Goal: Information Seeking & Learning: Learn about a topic

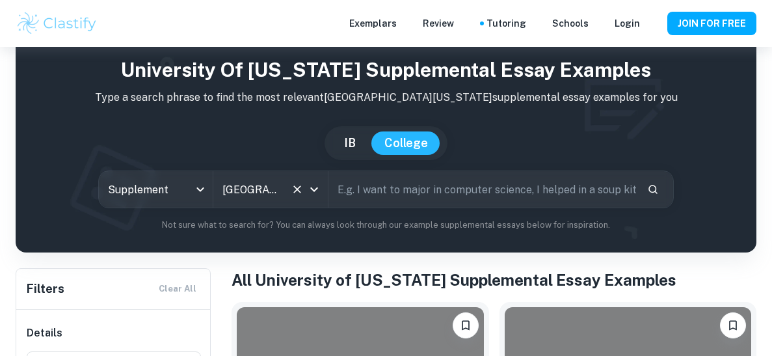
scroll to position [38, 0]
click at [316, 187] on icon "Open" at bounding box center [314, 190] width 16 height 16
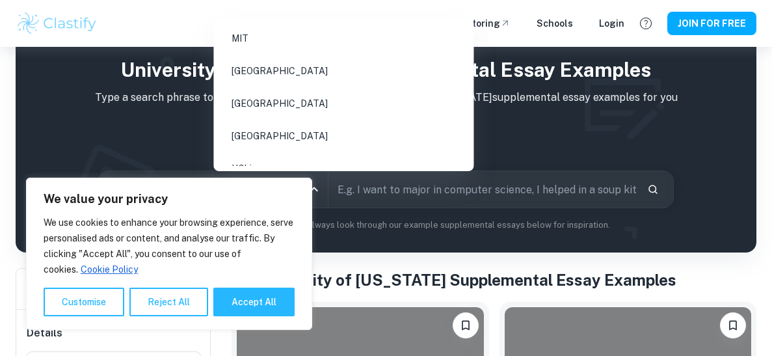
scroll to position [1057, 0]
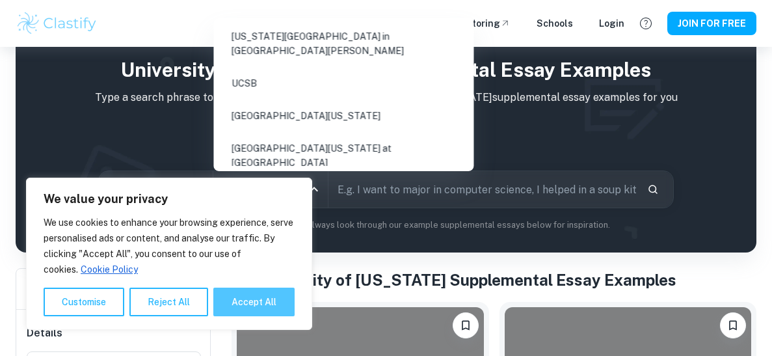
click at [251, 307] on button "Accept All" at bounding box center [253, 302] width 81 height 29
checkbox input "true"
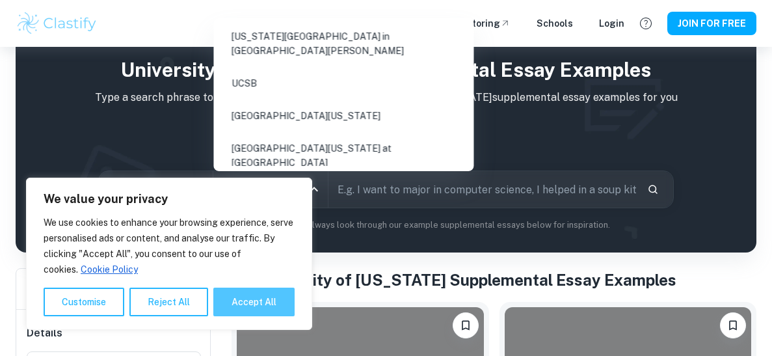
checkbox input "true"
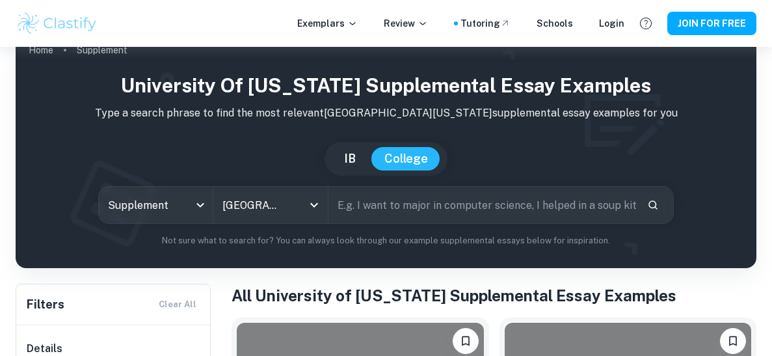
scroll to position [0, 0]
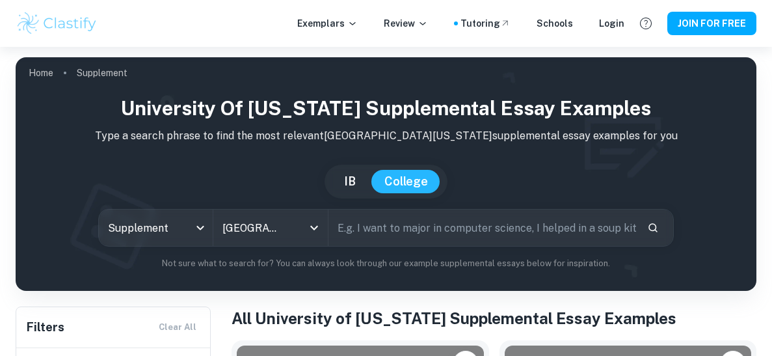
click at [452, 230] on input "text" at bounding box center [483, 228] width 308 height 36
type input "graphic design"
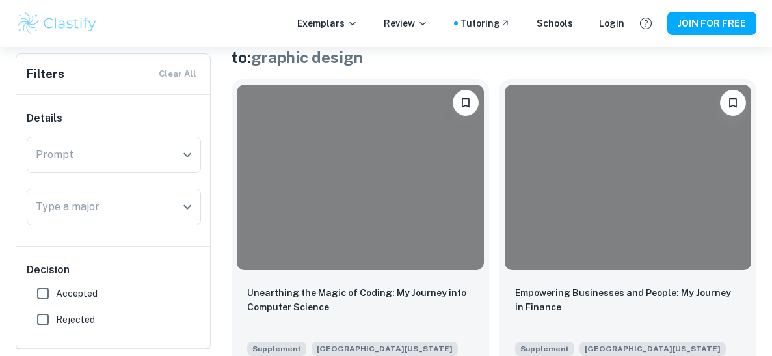
scroll to position [285, 0]
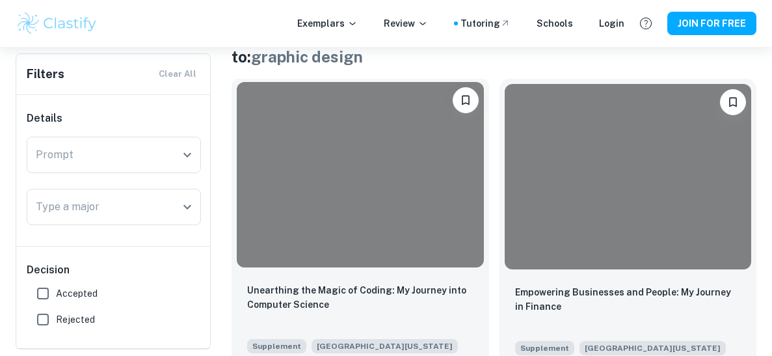
click at [428, 187] on div at bounding box center [360, 174] width 247 height 185
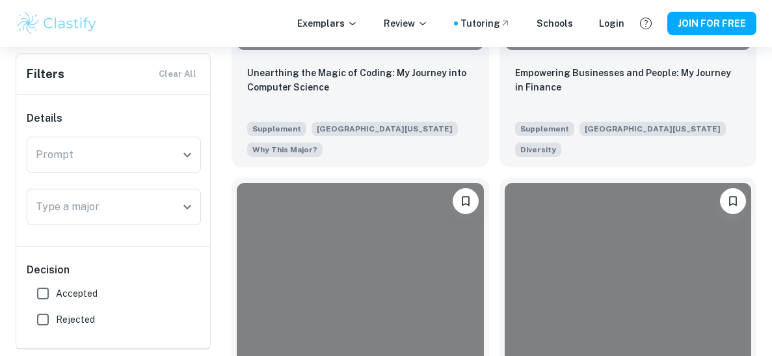
scroll to position [506, 0]
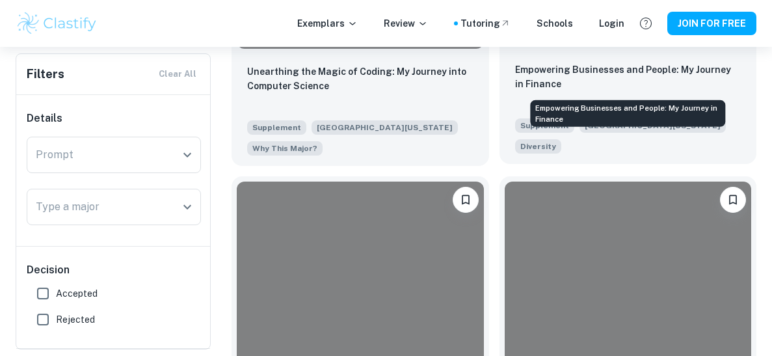
click at [626, 83] on p "Empowering Businesses and People: My Journey in Finance" at bounding box center [628, 76] width 226 height 29
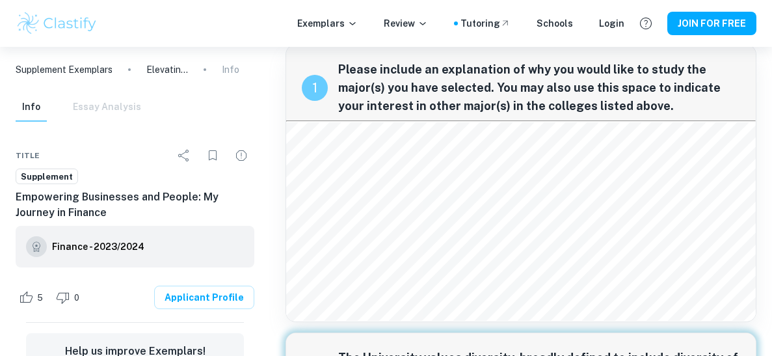
scroll to position [16, 0]
